Goal: Find specific fact: Find contact information

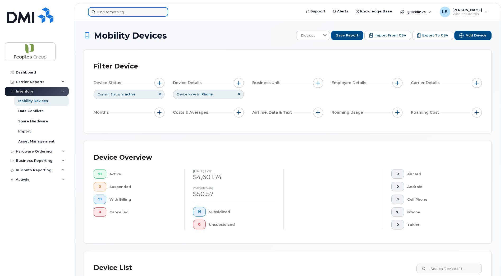
click at [114, 11] on input at bounding box center [128, 12] width 80 height 10
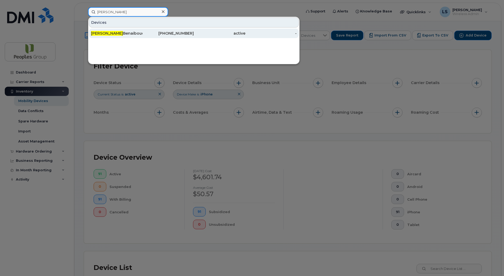
type input "karim"
click at [123, 32] on div "Karim Benaibouche" at bounding box center [117, 33] width 52 height 5
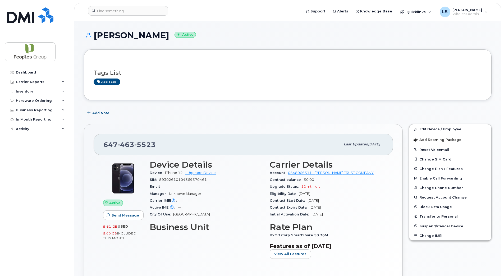
drag, startPoint x: 95, startPoint y: 34, endPoint x: 182, endPoint y: 32, distance: 86.5
click at [182, 32] on h1 "[PERSON_NAME] Active" at bounding box center [288, 35] width 408 height 9
copy h1 "[PERSON_NAME]"
drag, startPoint x: 163, startPoint y: 146, endPoint x: 104, endPoint y: 144, distance: 59.0
click at [104, 144] on div "[PHONE_NUMBER]" at bounding box center [221, 144] width 237 height 11
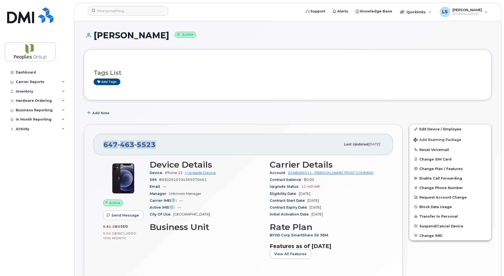
copy span "[PHONE_NUMBER]"
